Goal: Task Accomplishment & Management: Manage account settings

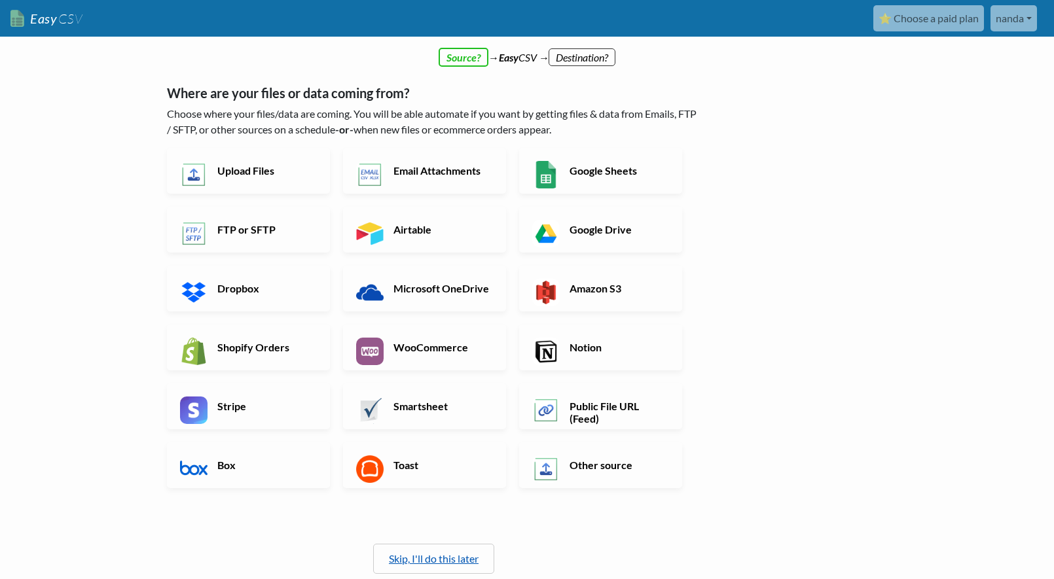
click at [419, 554] on link "Skip, I'll do this later" at bounding box center [434, 558] width 90 height 12
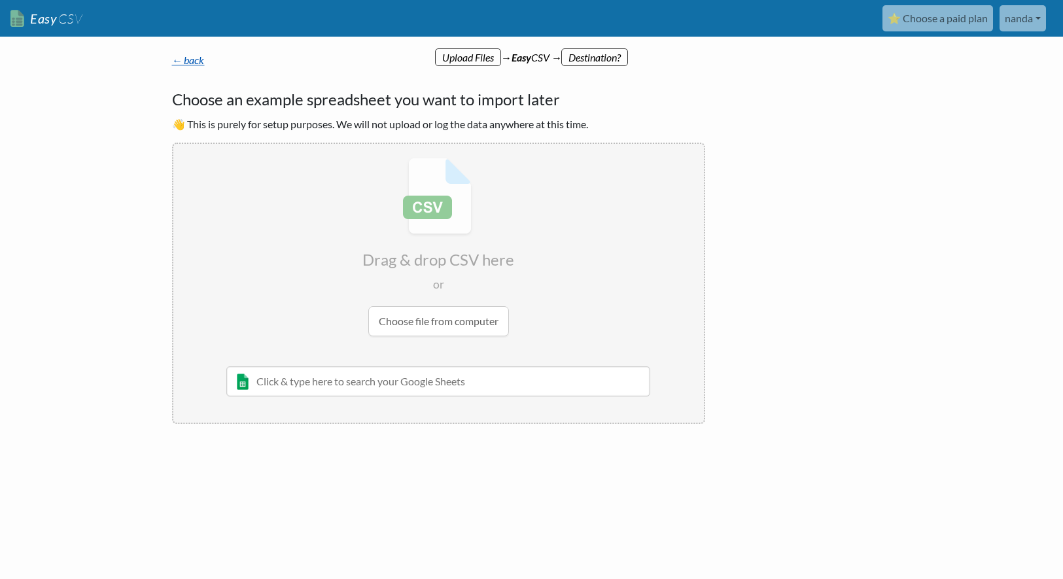
click at [198, 62] on link "← back" at bounding box center [188, 60] width 33 height 12
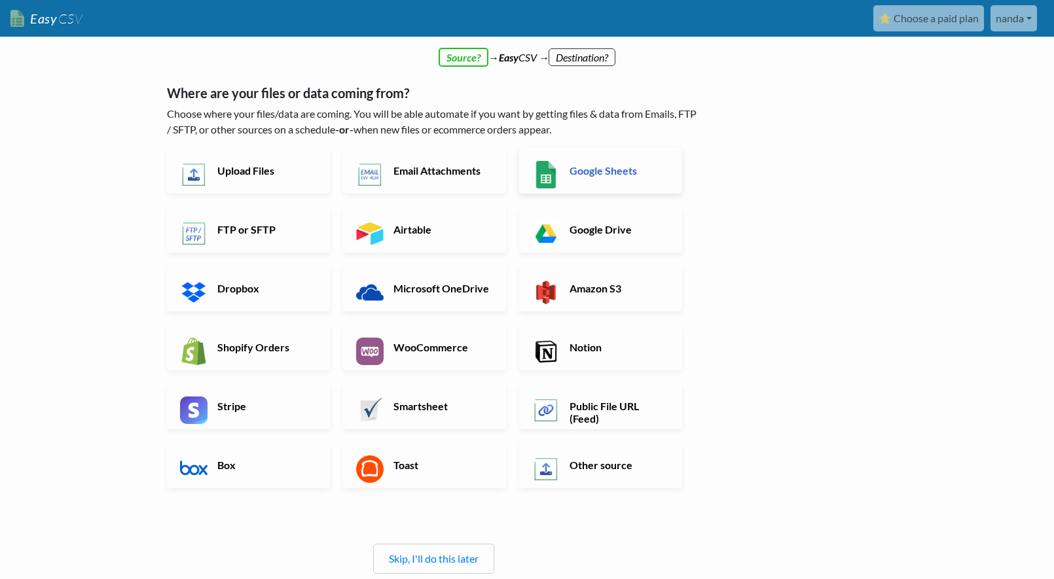
click at [632, 176] on h6 "Google Sheets" at bounding box center [617, 170] width 103 height 12
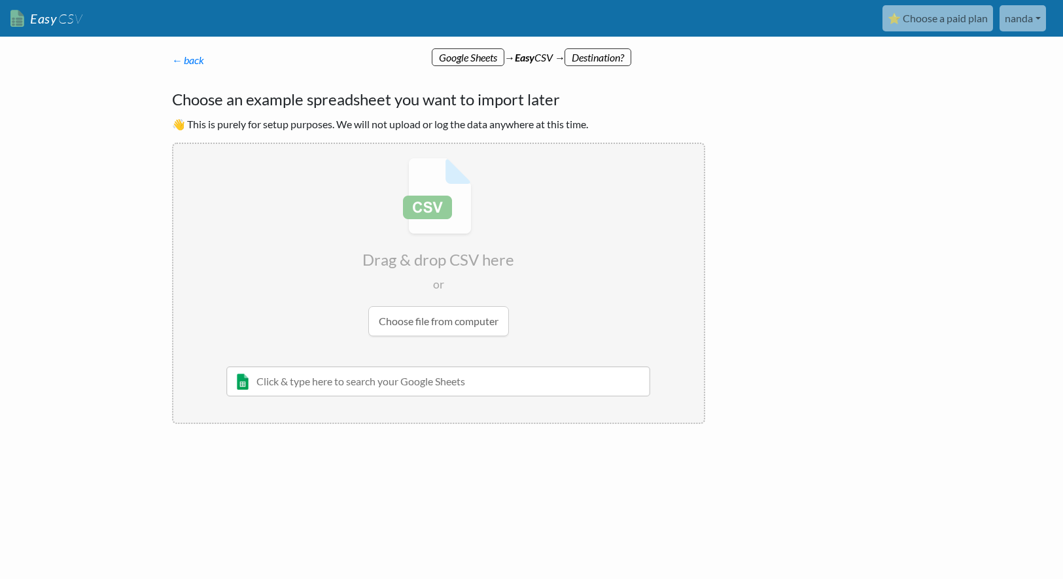
click at [407, 385] on input "text" at bounding box center [438, 381] width 425 height 30
click at [887, 370] on div "← back Thanks for signing up! Set up your Import Flow and Upload Page in 1 minu…" at bounding box center [532, 287] width 746 height 444
click at [194, 62] on link "← back" at bounding box center [188, 60] width 33 height 12
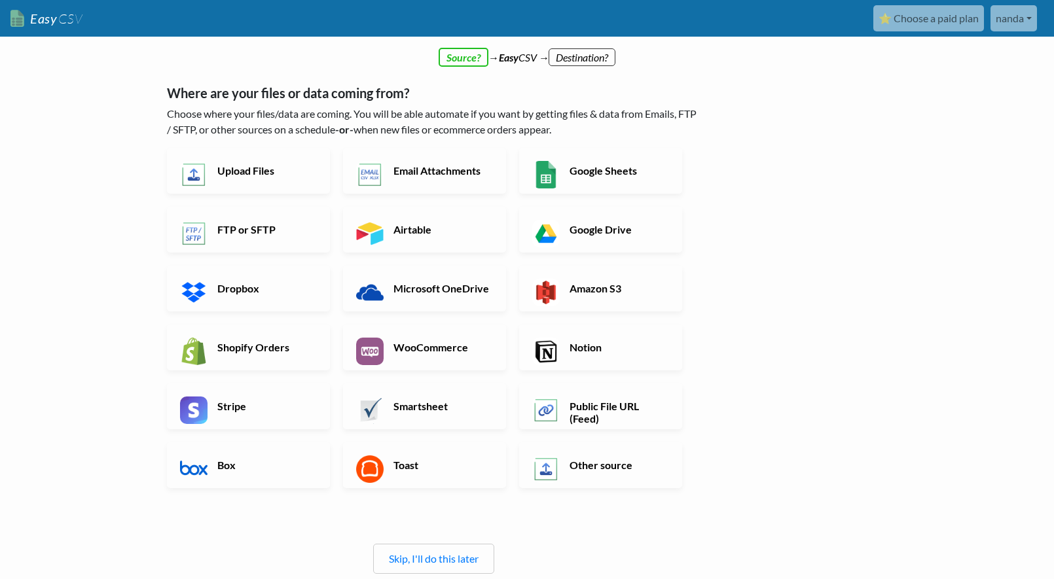
click at [1007, 20] on link "nanda" at bounding box center [1013, 18] width 46 height 26
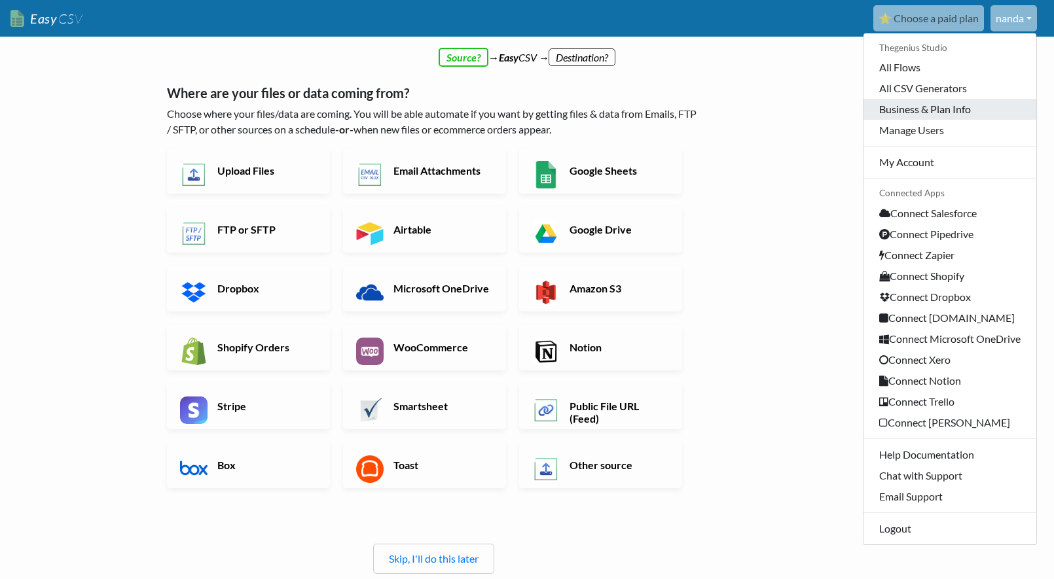
click at [932, 108] on link "Business & Plan Info" at bounding box center [949, 109] width 173 height 21
